Goal: Task Accomplishment & Management: Complete application form

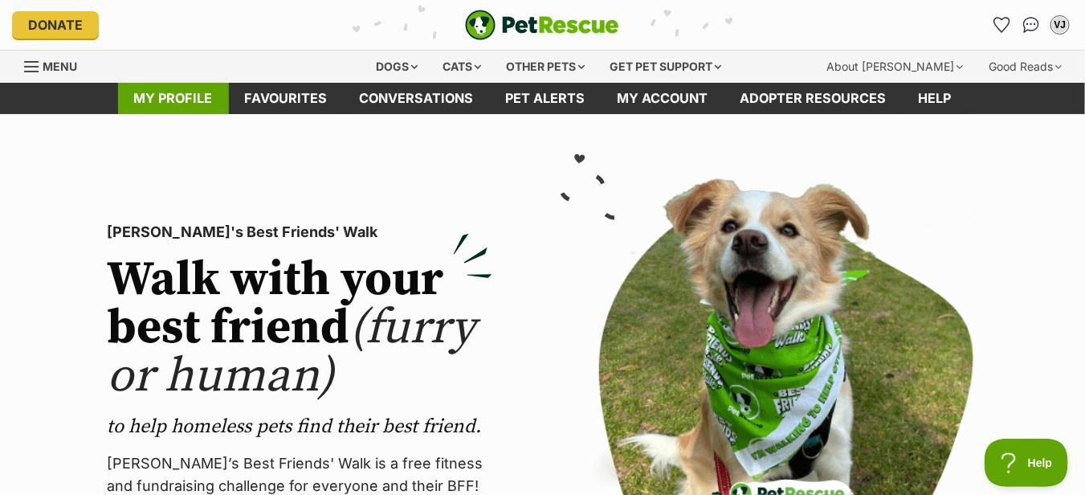
click at [187, 105] on link "My profile" at bounding box center [173, 98] width 111 height 31
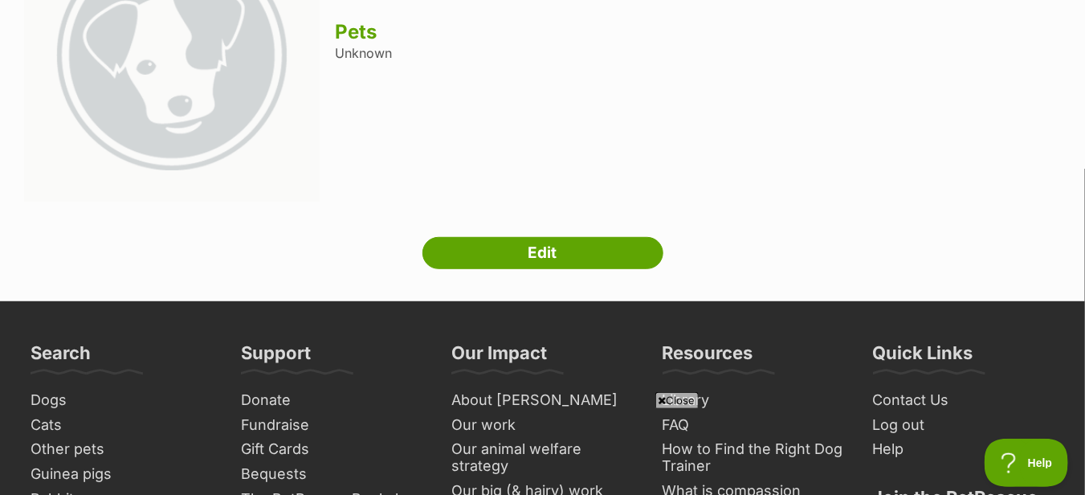
scroll to position [241, 0]
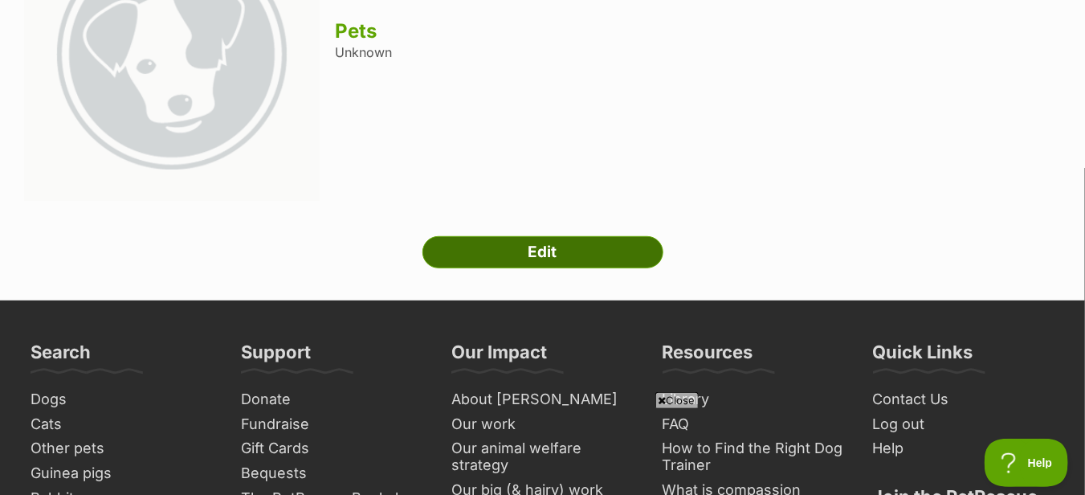
click at [513, 243] on link "Edit" at bounding box center [543, 252] width 241 height 32
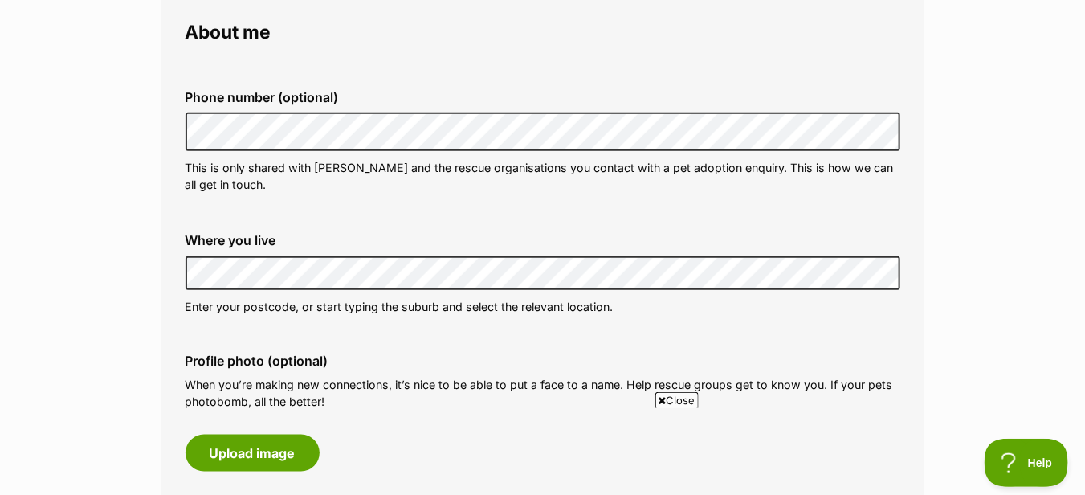
scroll to position [482, 0]
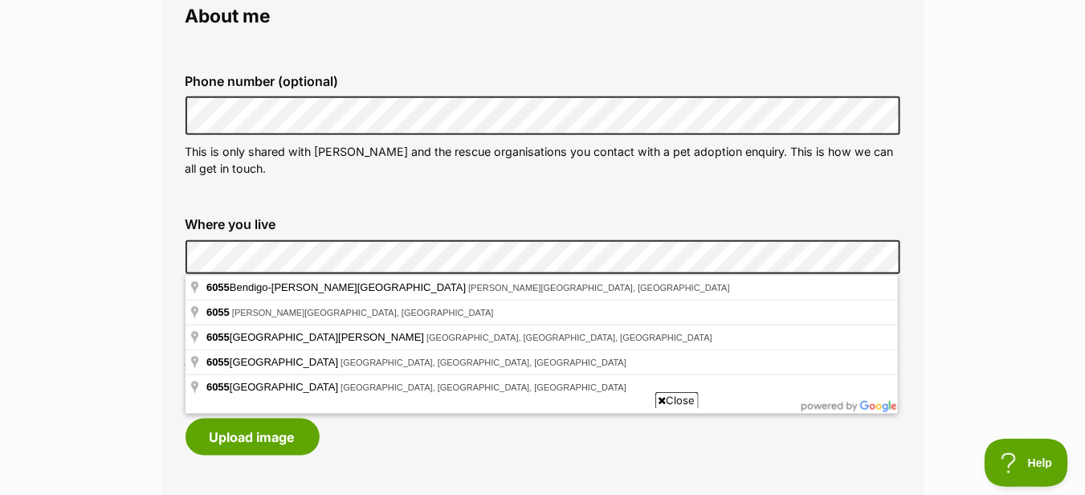
click at [369, 228] on label "Where you live" at bounding box center [543, 224] width 715 height 14
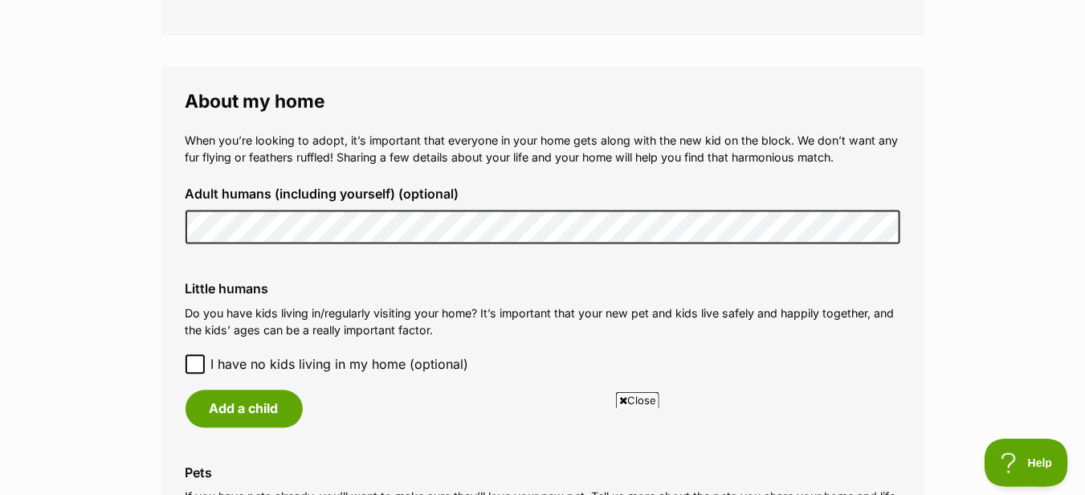
scroll to position [1205, 0]
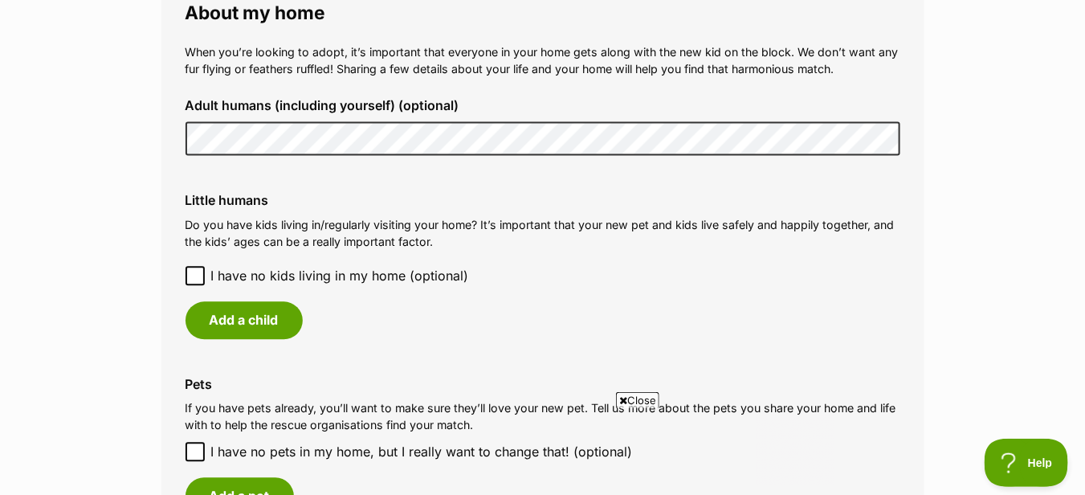
click at [191, 272] on icon at bounding box center [195, 275] width 11 height 11
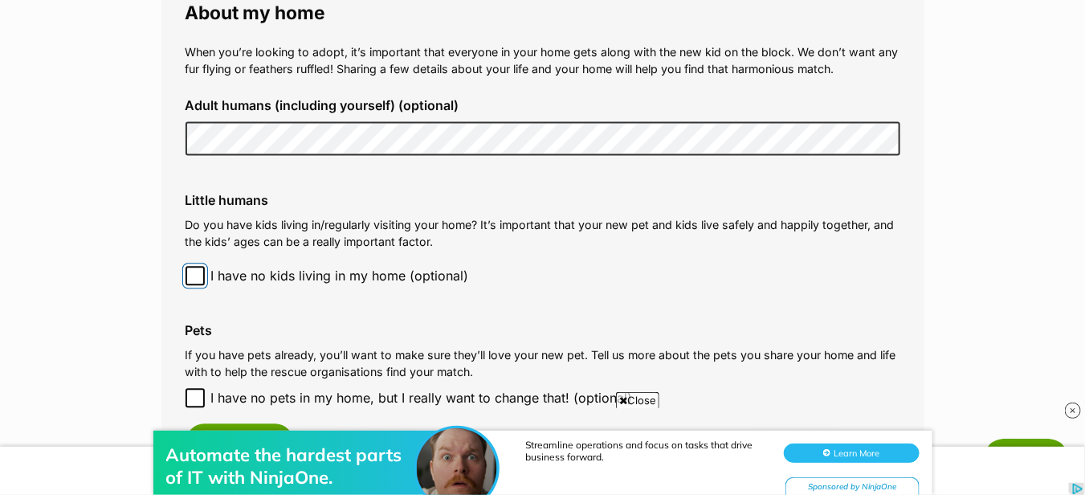
scroll to position [1366, 0]
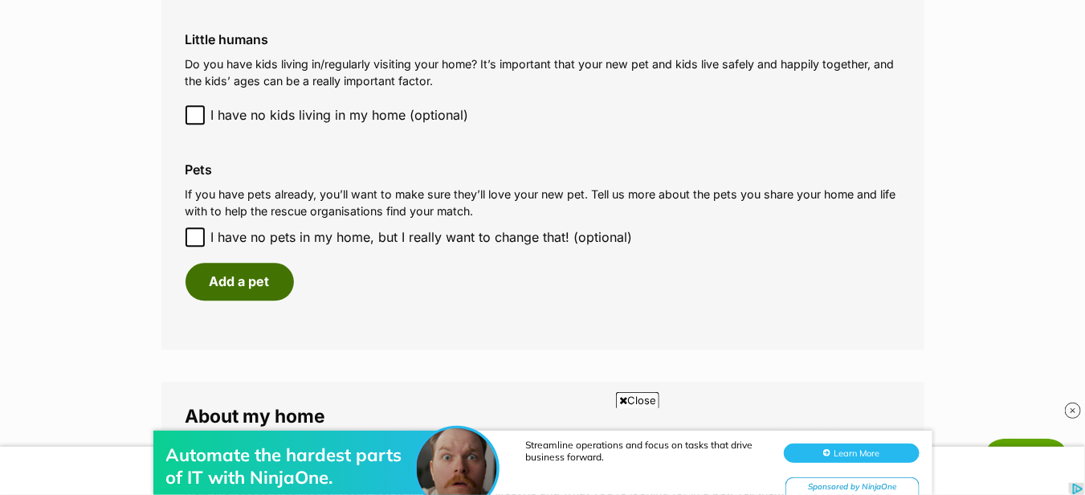
click at [234, 279] on button "Add a pet" at bounding box center [240, 281] width 108 height 37
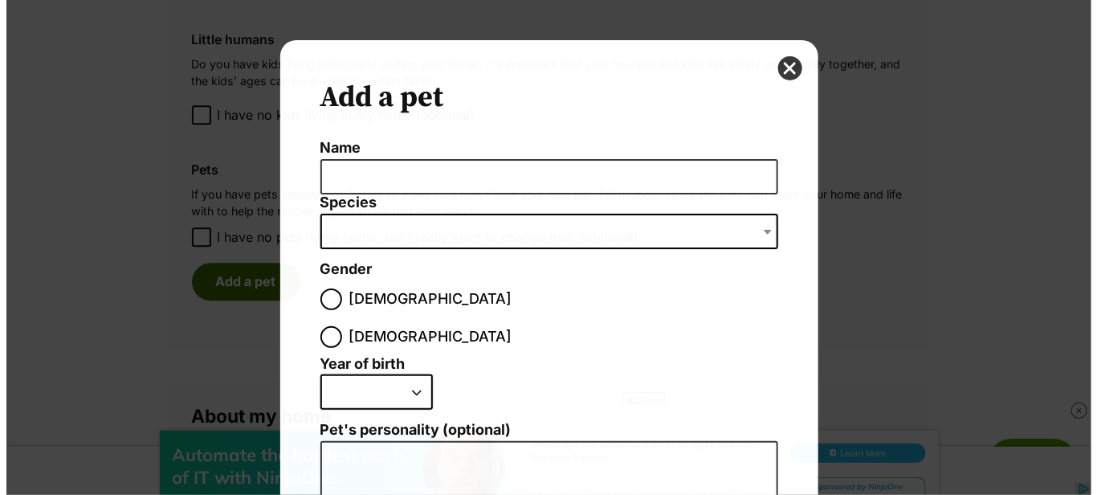
scroll to position [0, 0]
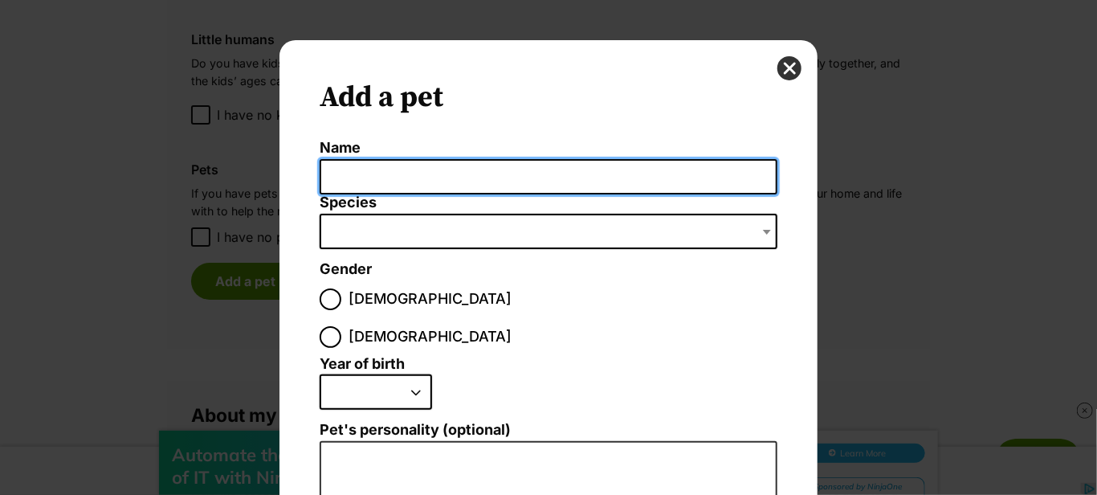
click at [375, 177] on input "Name" at bounding box center [549, 177] width 458 height 36
type input "Yoshi"
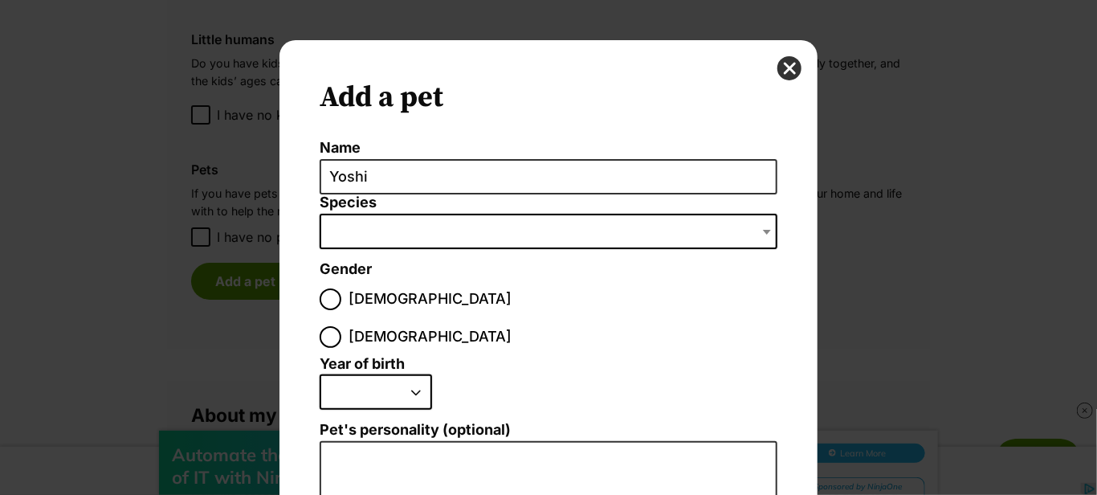
click at [377, 231] on span "Dialog Window - Close (Press escape to close)" at bounding box center [549, 231] width 458 height 35
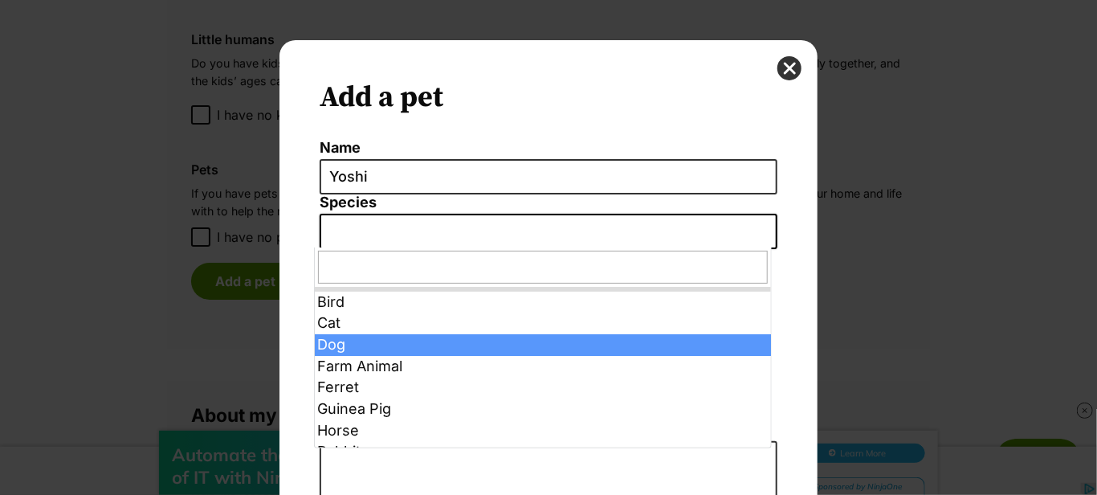
select select "1"
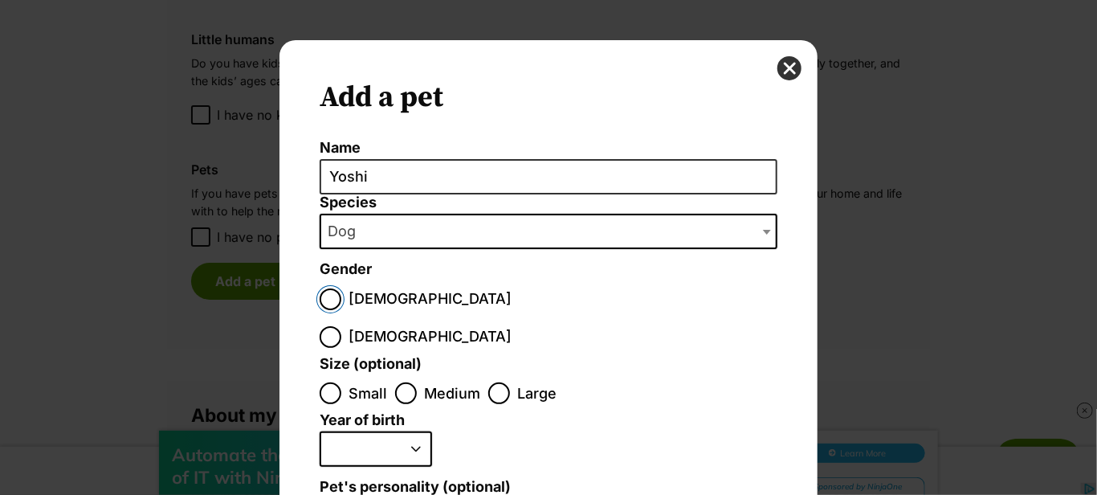
click at [329, 293] on input "Male" at bounding box center [331, 299] width 22 height 22
radio input "true"
click at [325, 382] on input "Small" at bounding box center [331, 393] width 22 height 22
radio input "true"
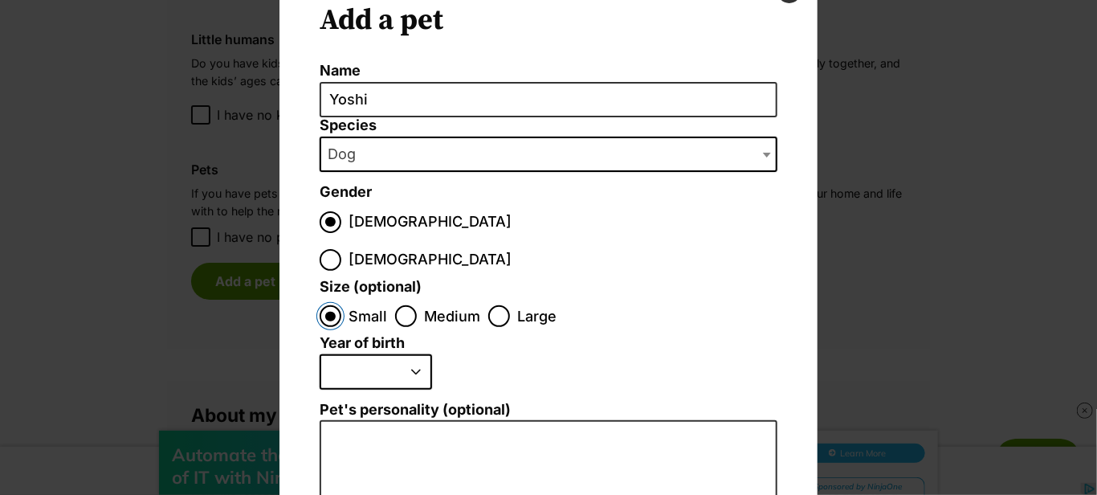
scroll to position [161, 0]
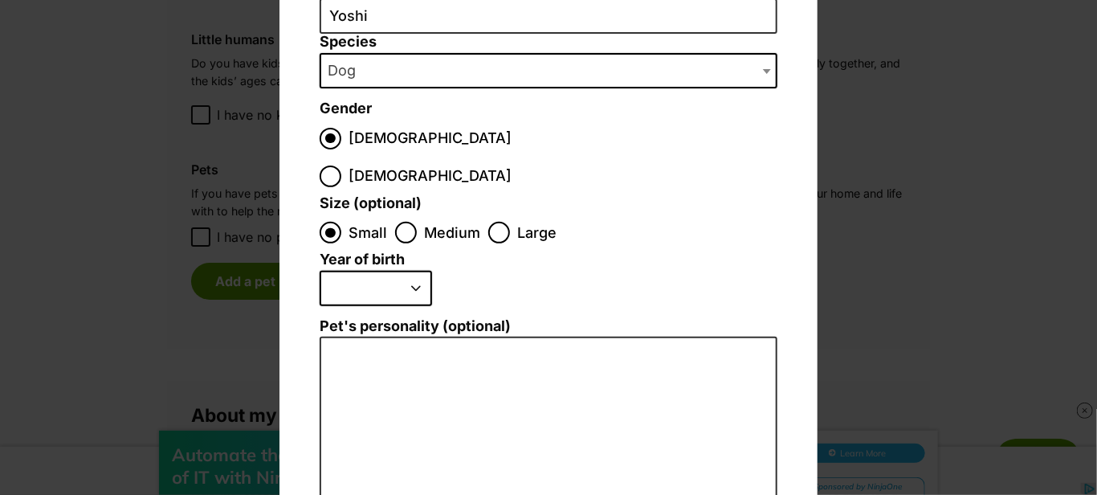
click at [412, 271] on select "2025 2024 2023 2022 2021 2020 2019 2018 2017 2016 2015 2014 2013 2012 2011 2010…" at bounding box center [376, 288] width 112 height 35
click at [320, 271] on select "2025 2024 2023 2022 2021 2020 2019 2018 2017 2016 2015 2014 2013 2012 2011 2010…" at bounding box center [376, 288] width 112 height 35
click at [416, 271] on select "2025 2024 2023 2022 2021 2020 2019 2018 2017 2016 2015 2014 2013 2012 2011 2010…" at bounding box center [376, 288] width 112 height 35
select select "2012"
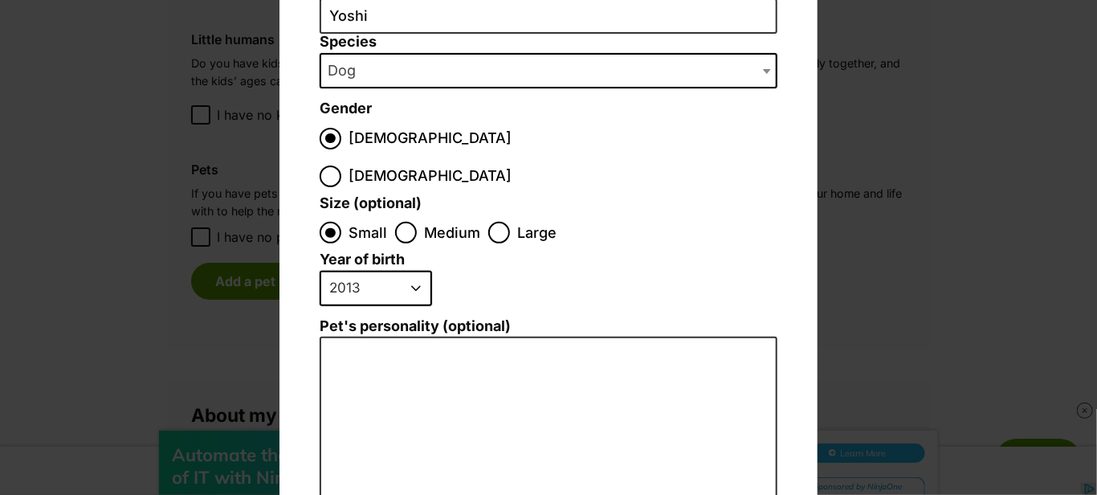
click at [320, 271] on select "2025 2024 2023 2022 2021 2020 2019 2018 2017 2016 2015 2014 2013 2012 2011 2010…" at bounding box center [376, 288] width 112 height 35
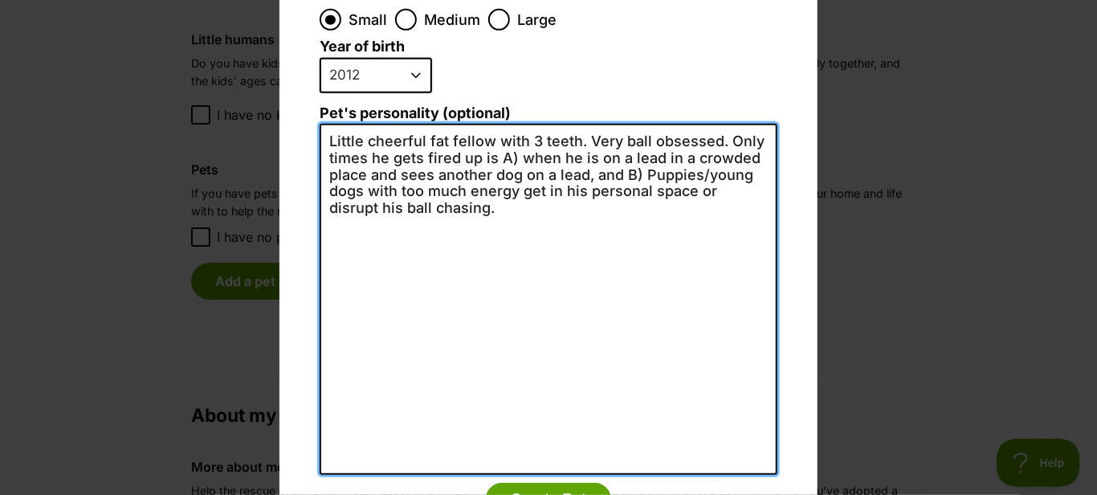
scroll to position [419, 0]
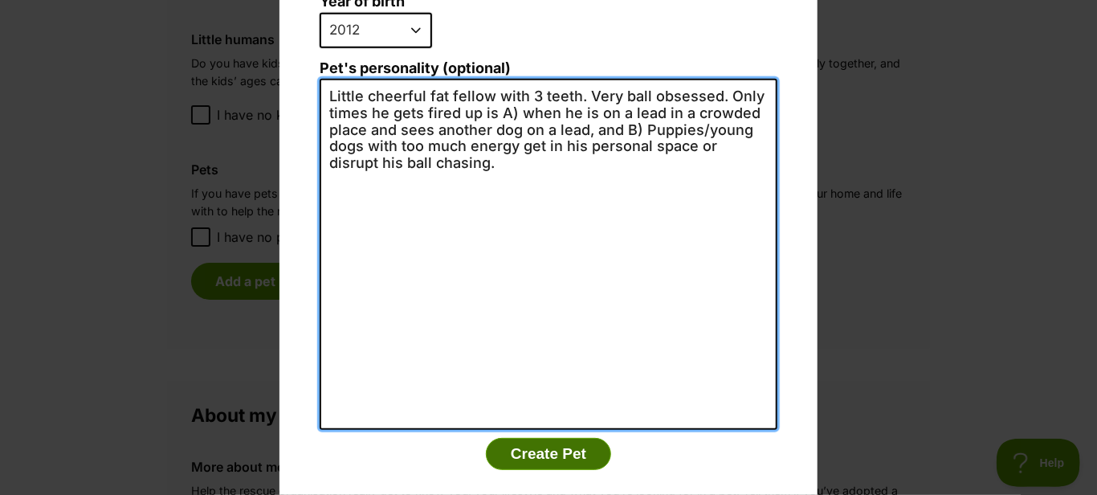
type textarea "Little cheerful fat fellow with 3 teeth. Very ball obsessed. Only times he gets…"
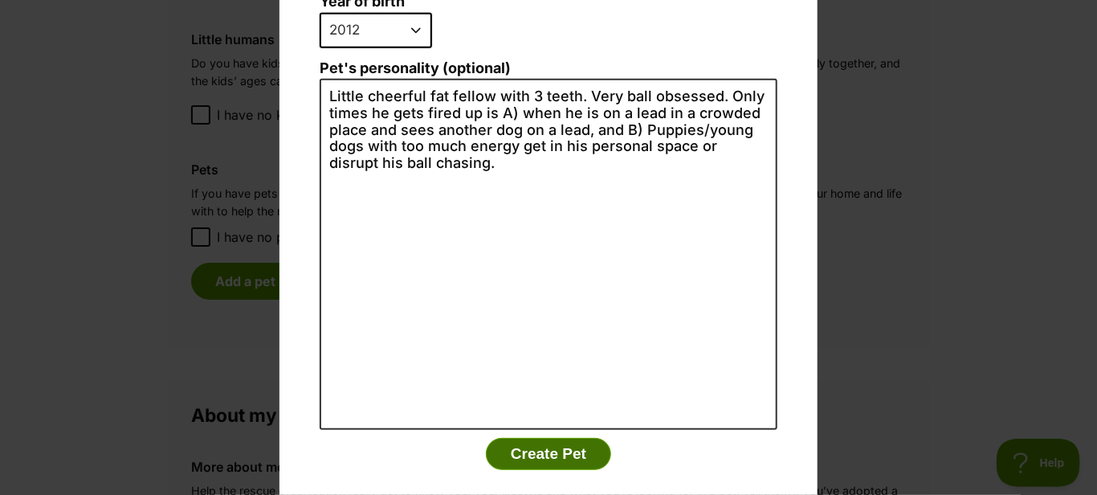
click at [555, 438] on button "Create Pet" at bounding box center [548, 454] width 125 height 32
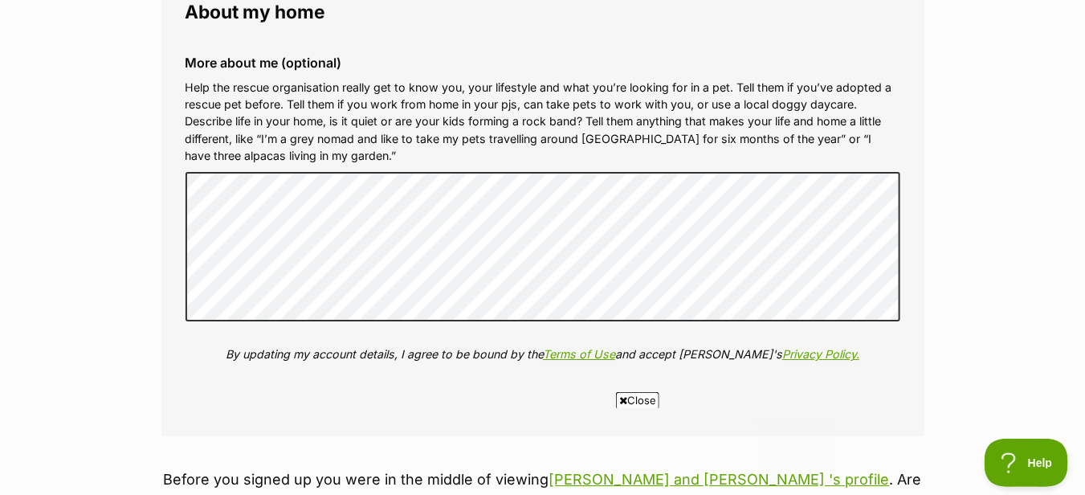
scroll to position [2008, 0]
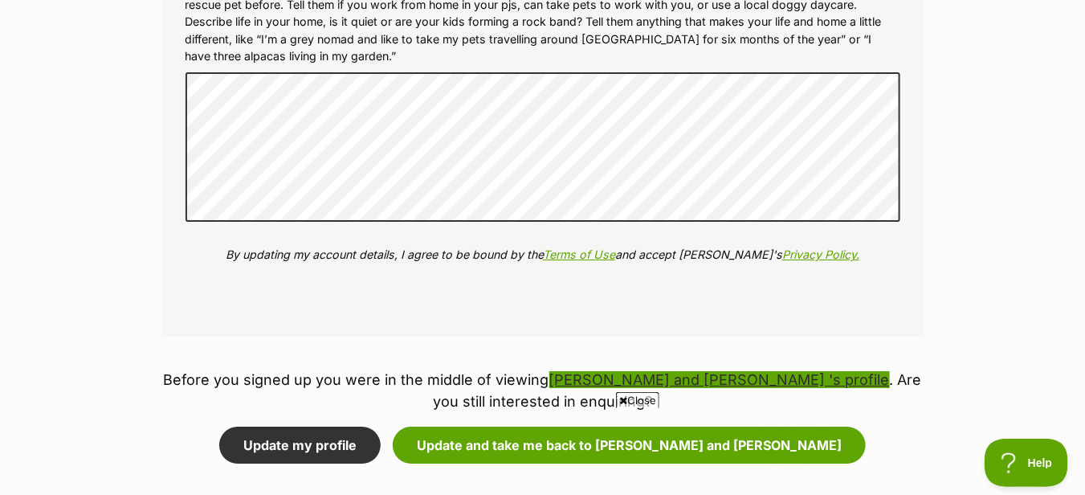
click at [638, 378] on link "Sunny and PJ 's profile" at bounding box center [719, 379] width 341 height 17
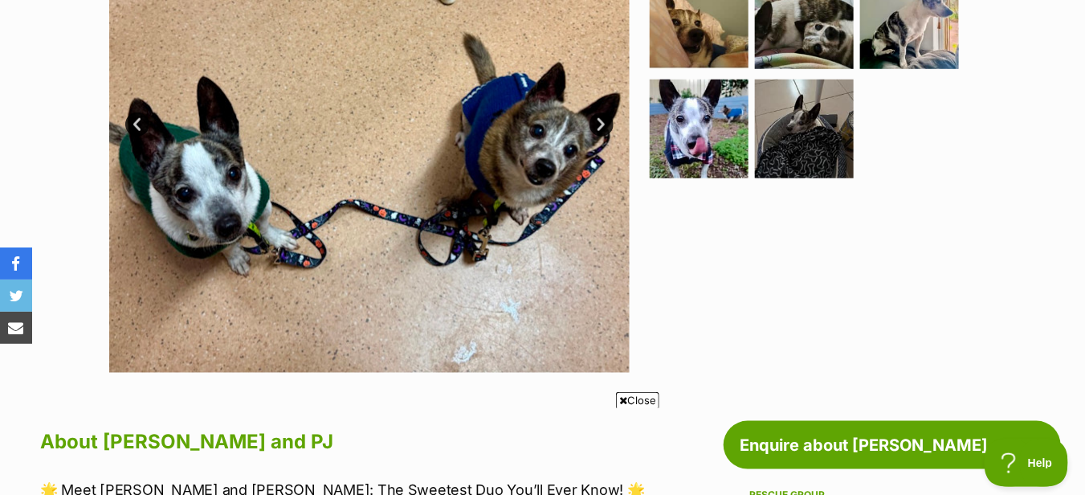
scroll to position [241, 0]
